Goal: Navigation & Orientation: Find specific page/section

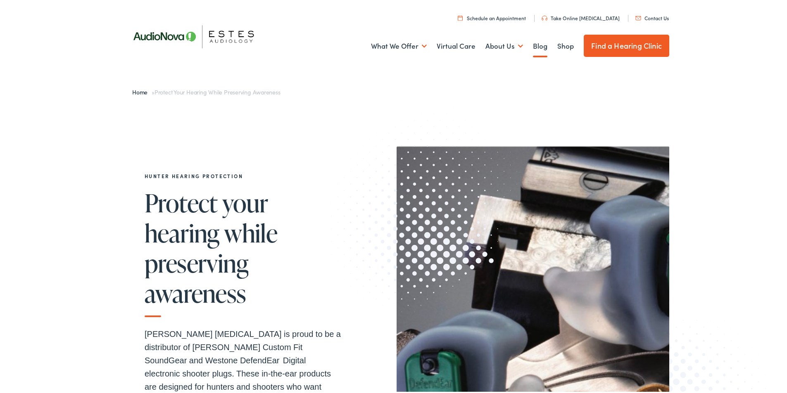
click at [536, 43] on link "Blog" at bounding box center [540, 44] width 14 height 31
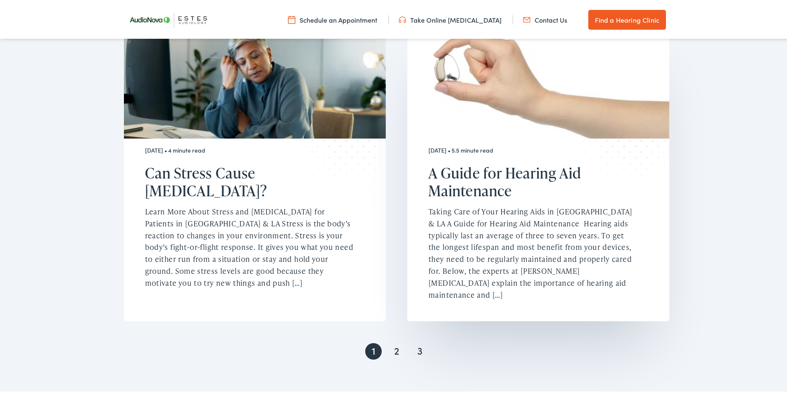
scroll to position [1693, 0]
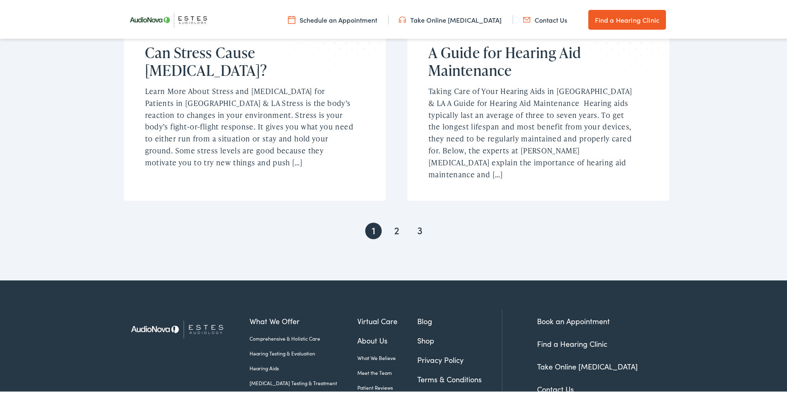
click at [391, 221] on link "2" at bounding box center [396, 229] width 17 height 17
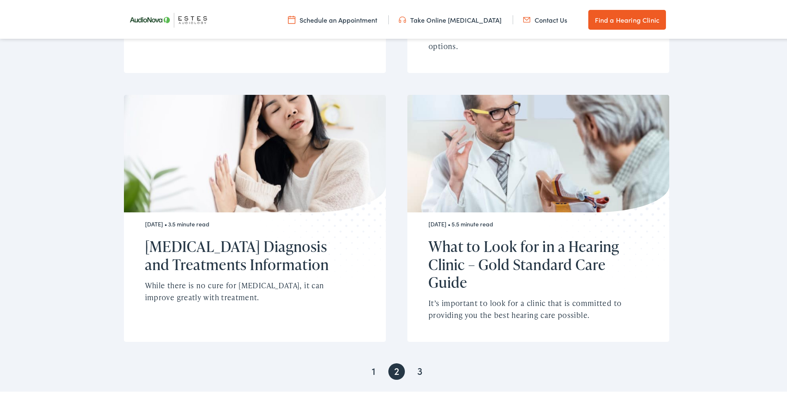
scroll to position [1486, 0]
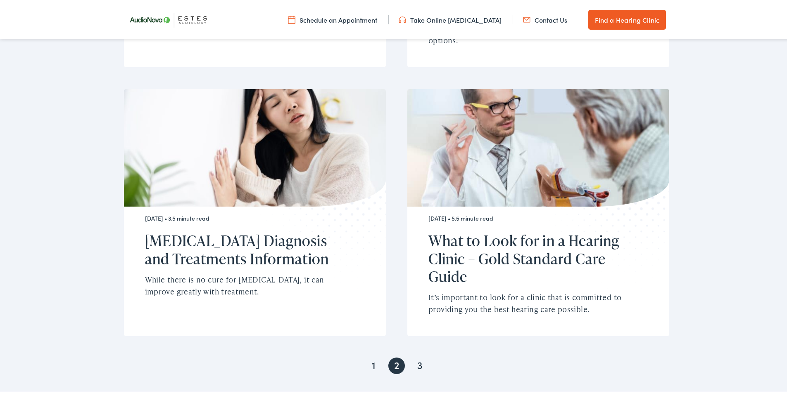
click at [415, 356] on link "3" at bounding box center [419, 364] width 17 height 17
